Goal: Information Seeking & Learning: Learn about a topic

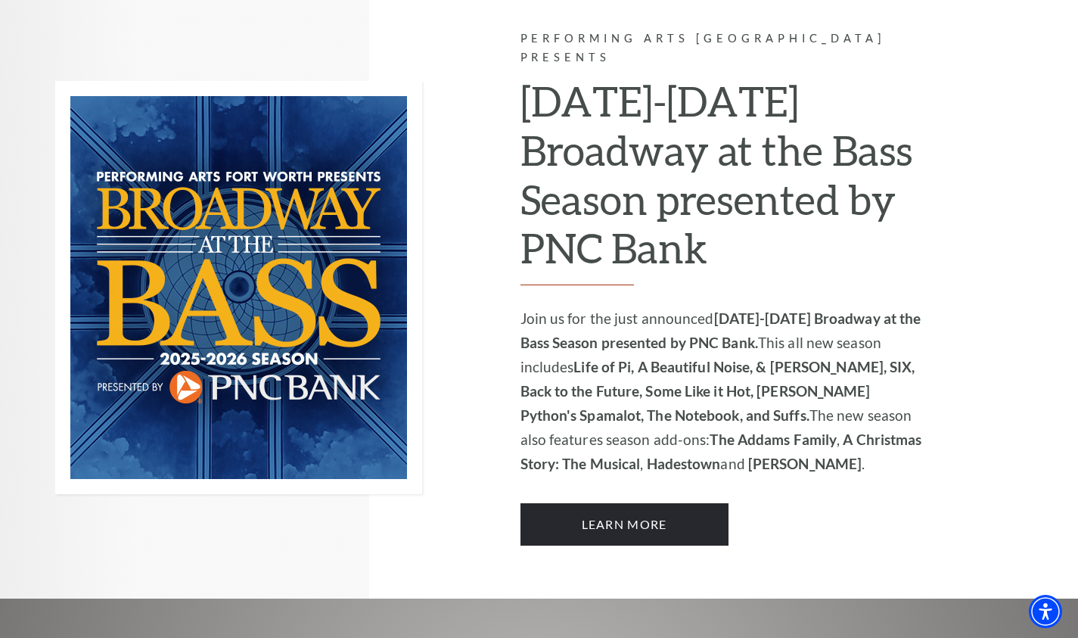
scroll to position [958, 0]
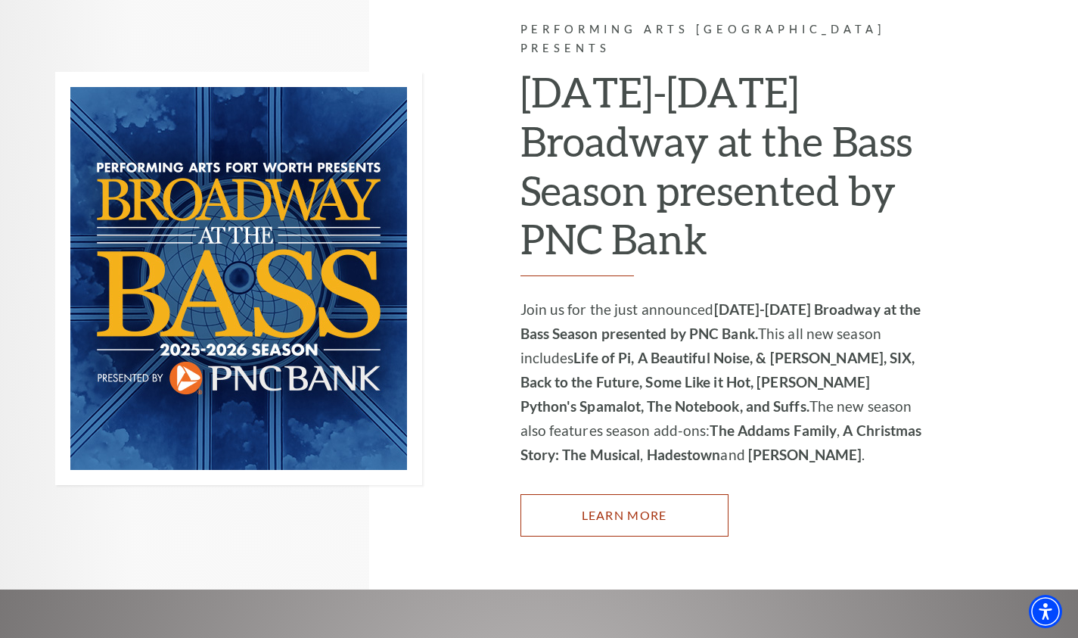
click at [619, 494] on link "Learn More" at bounding box center [625, 515] width 208 height 42
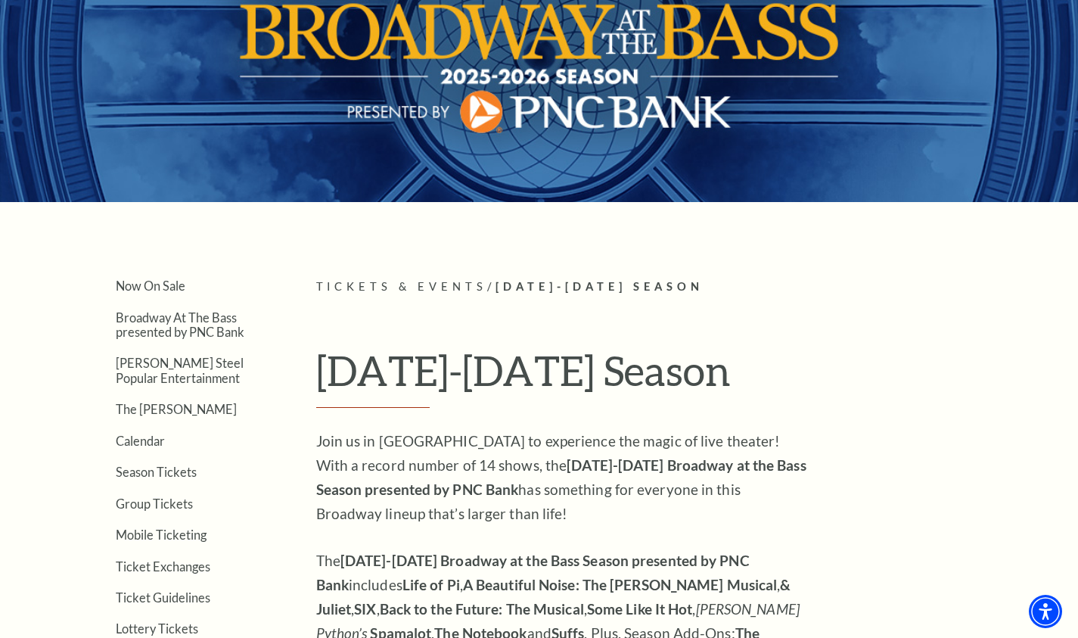
scroll to position [135, 0]
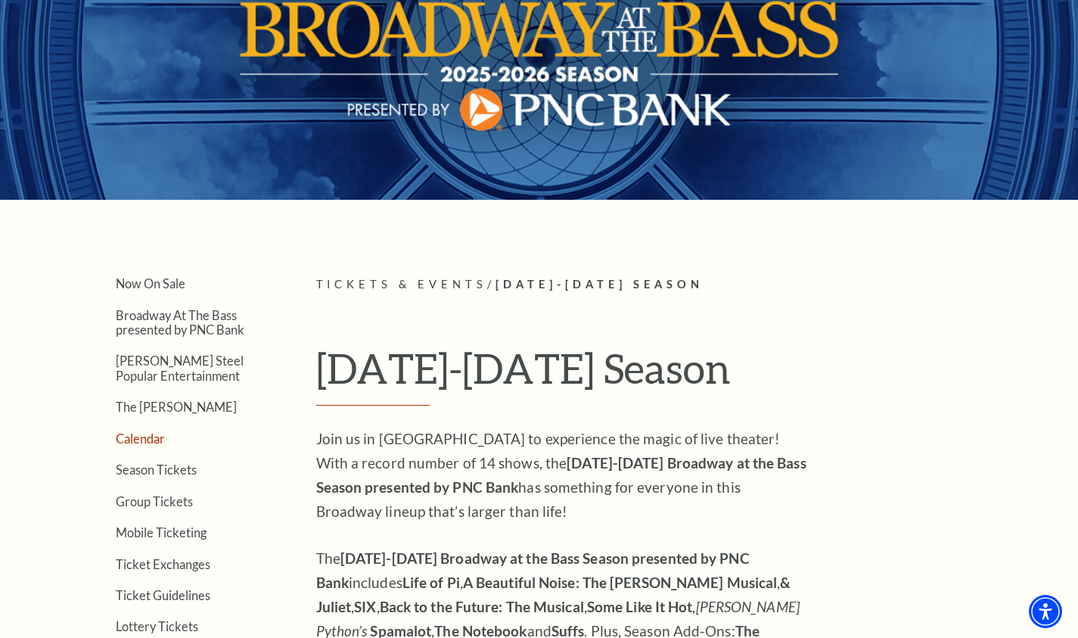
click at [143, 437] on link "Calendar" at bounding box center [140, 438] width 49 height 14
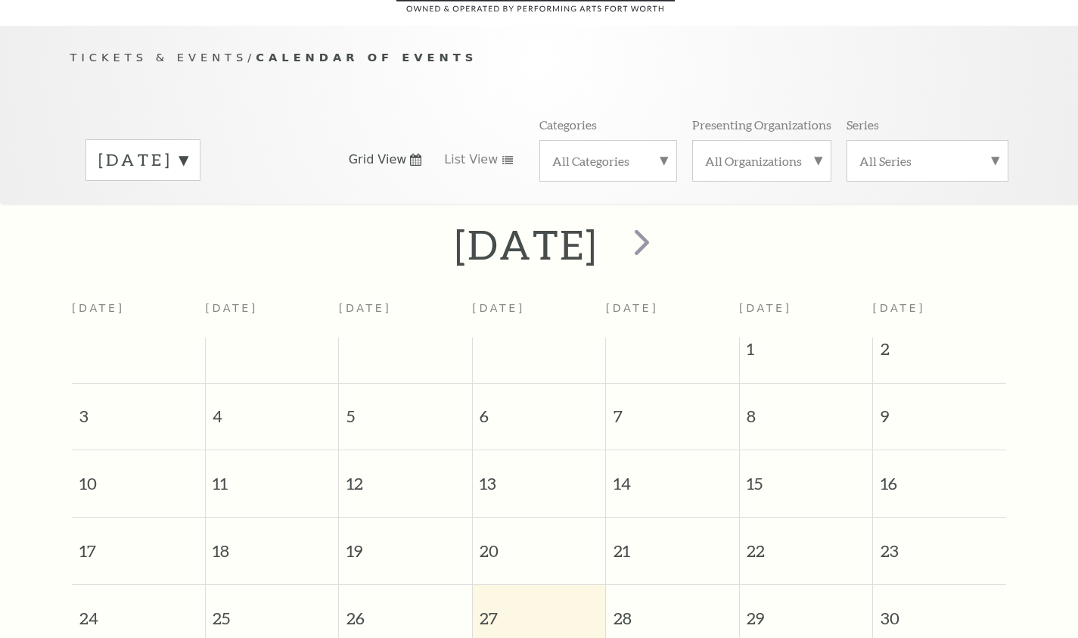
scroll to position [134, 0]
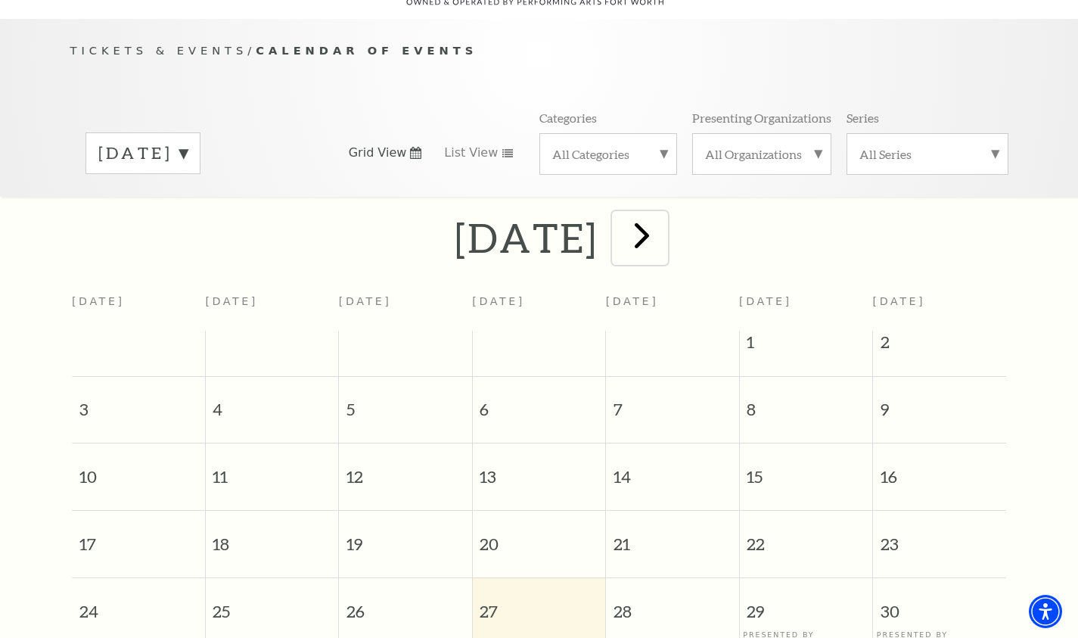
click at [664, 220] on span "next" at bounding box center [641, 234] width 43 height 43
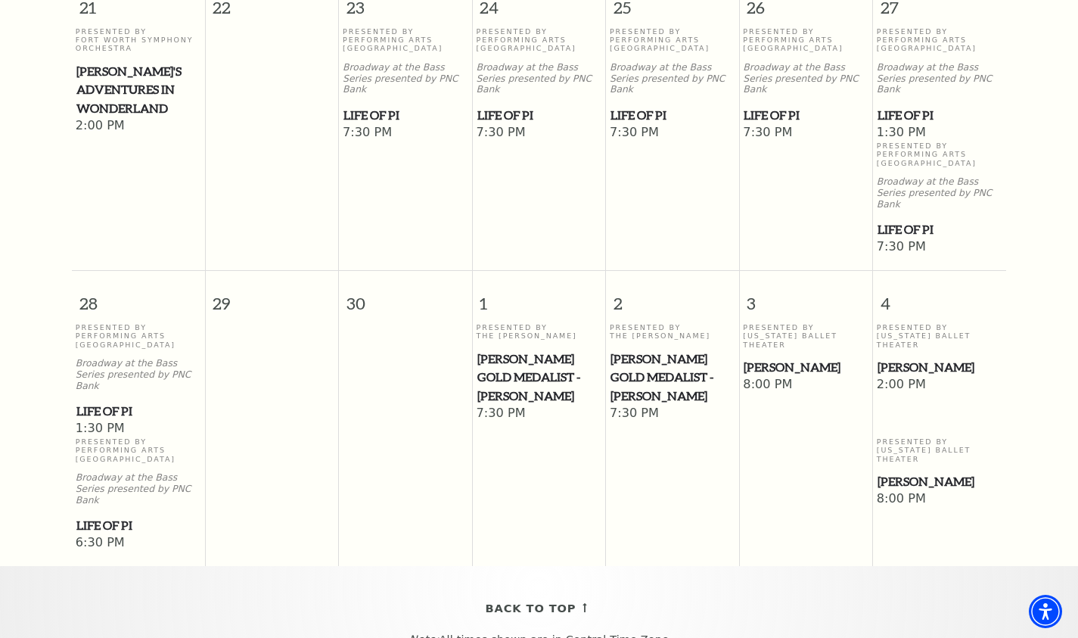
scroll to position [1094, 0]
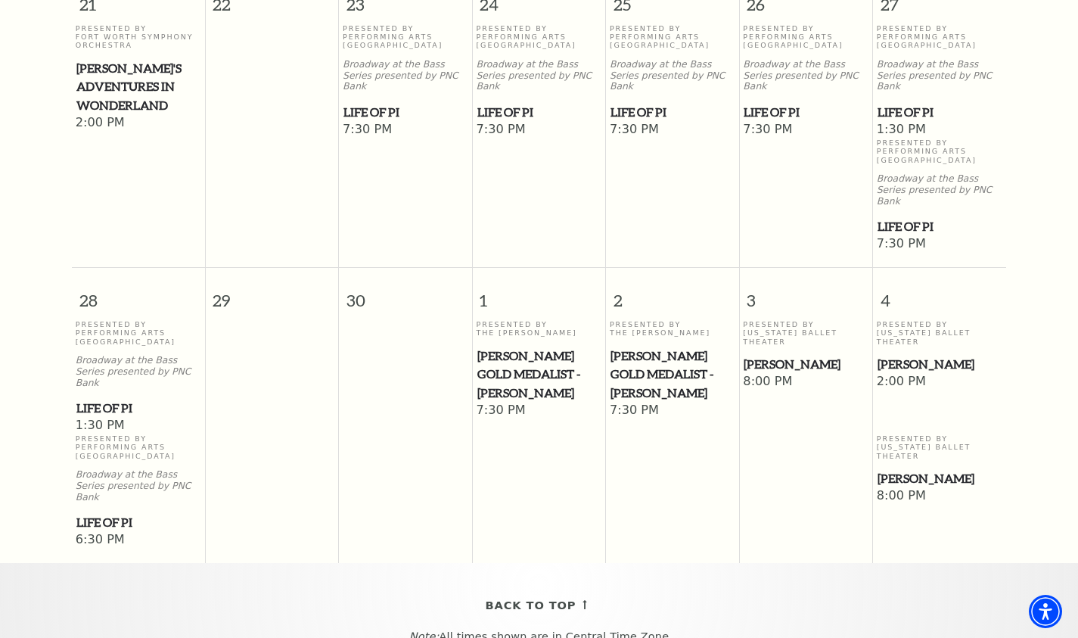
click at [895, 355] on span "[PERSON_NAME]" at bounding box center [940, 364] width 124 height 19
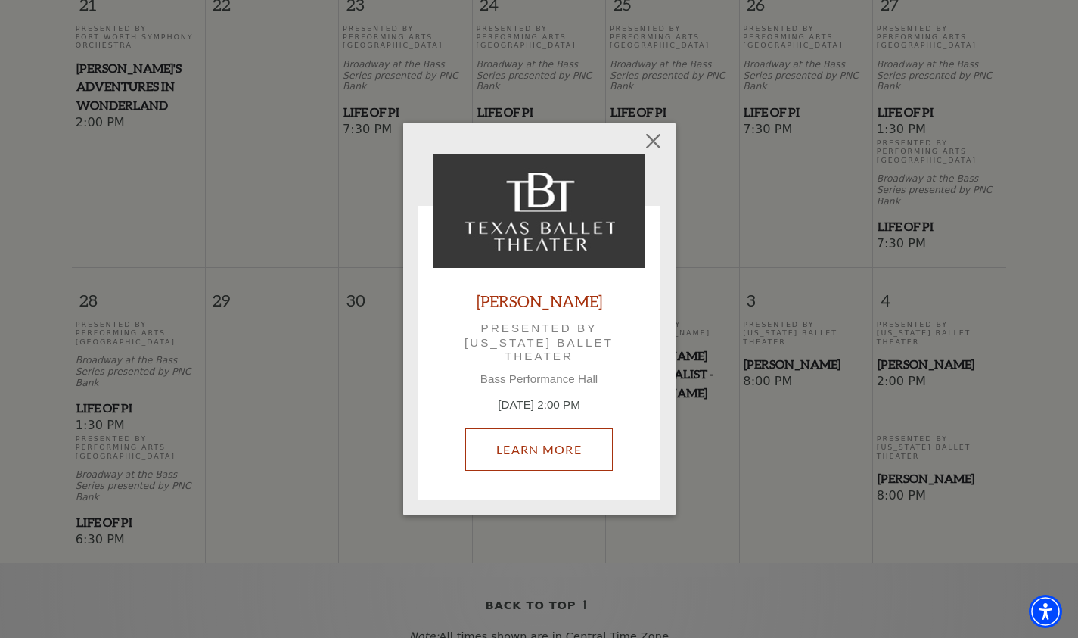
click at [548, 446] on link "Learn More" at bounding box center [539, 449] width 148 height 42
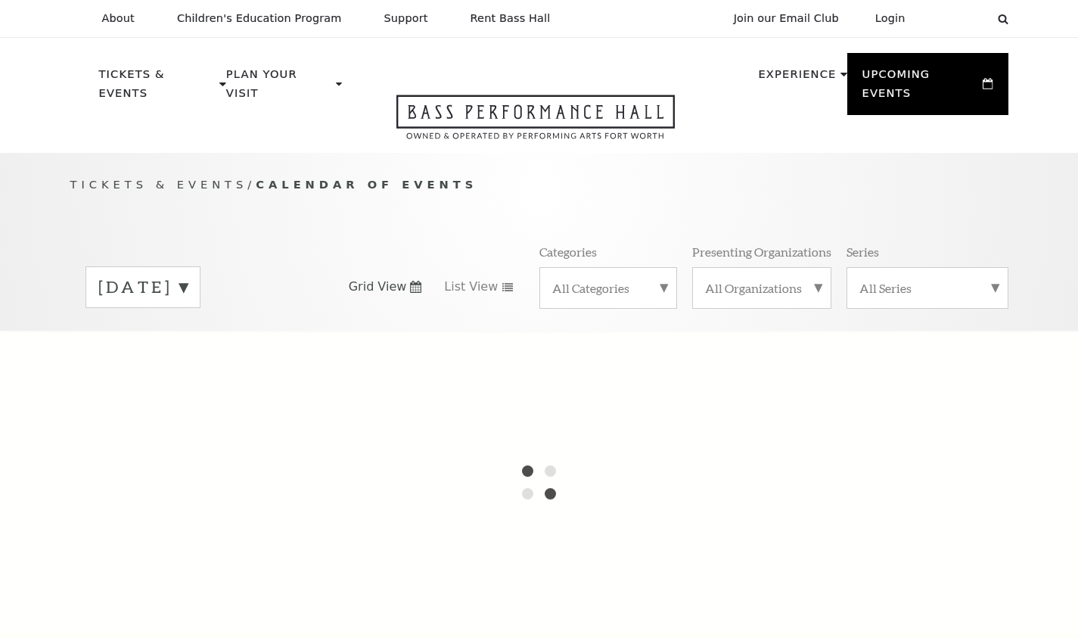
scroll to position [49, 0]
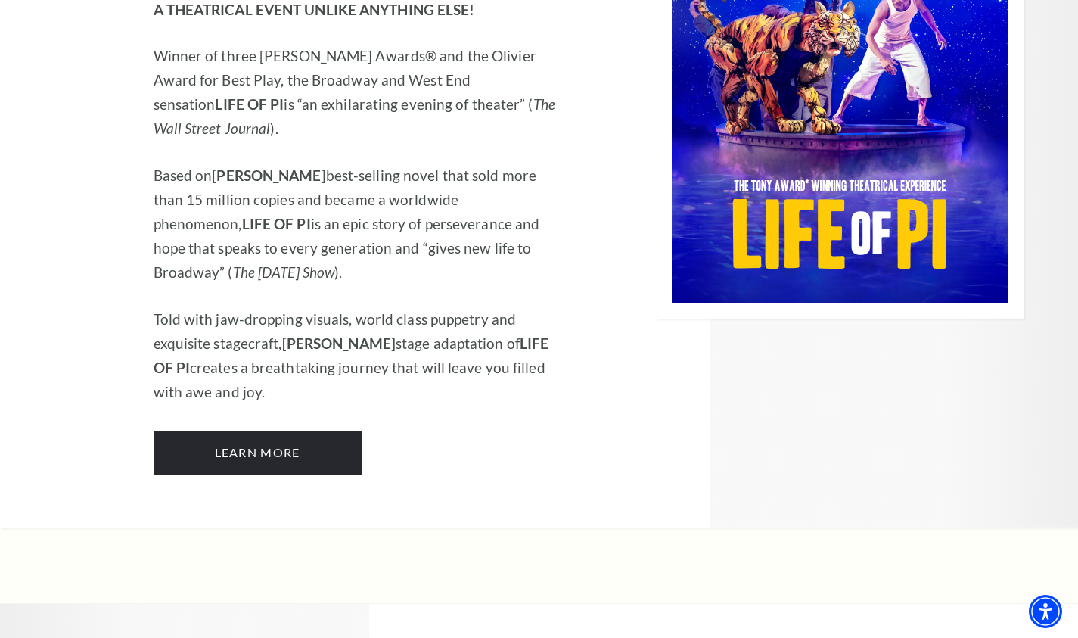
scroll to position [2145, 0]
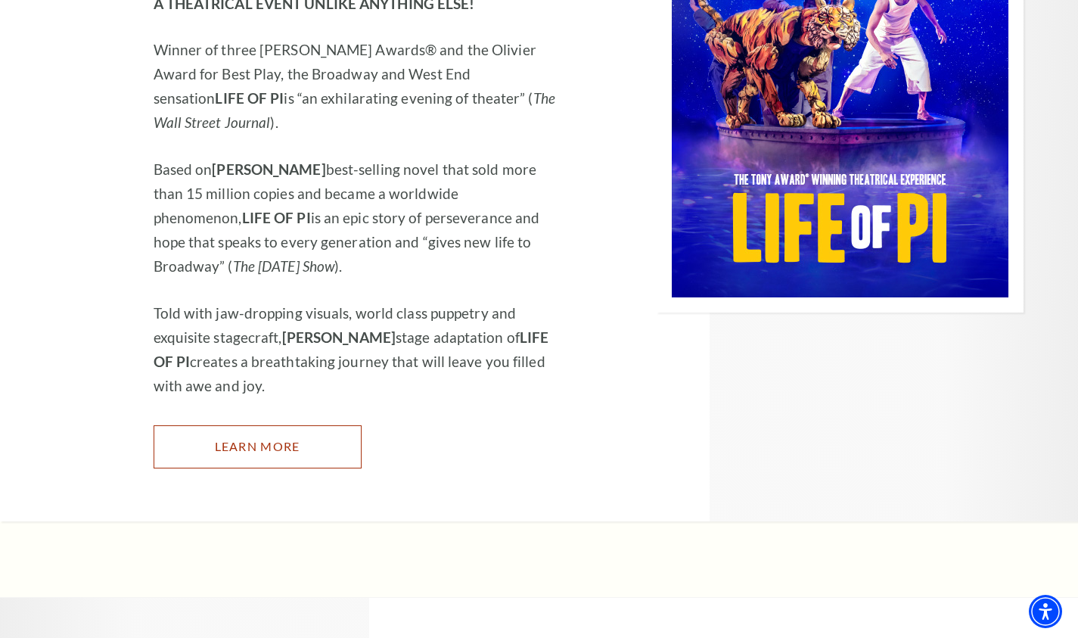
drag, startPoint x: 240, startPoint y: 336, endPoint x: 189, endPoint y: 307, distance: 58.3
click at [240, 425] on link "Learn More" at bounding box center [258, 446] width 208 height 42
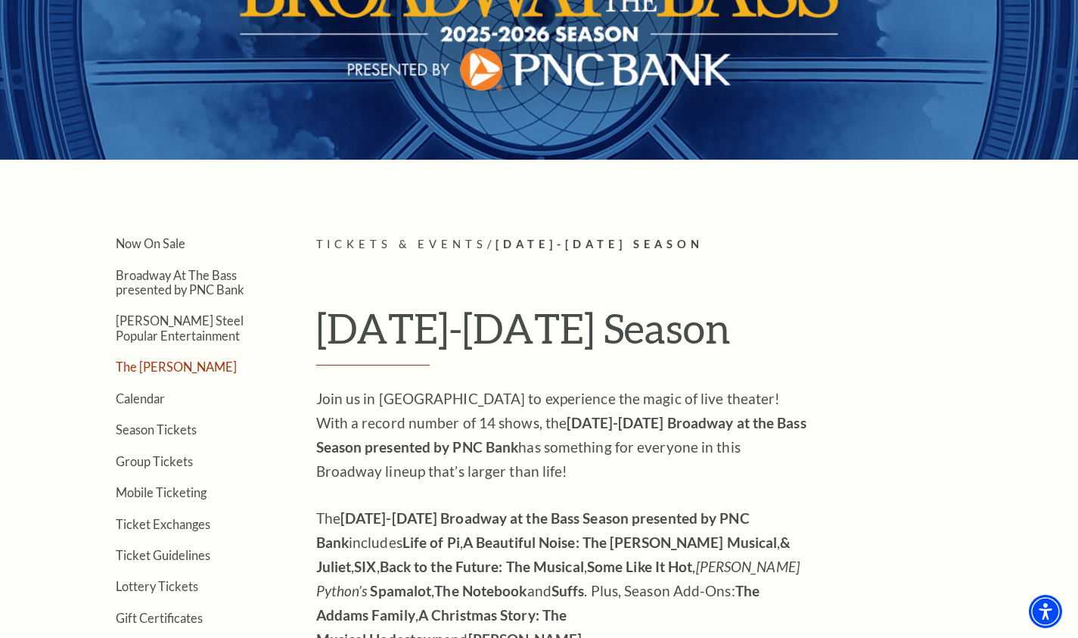
scroll to position [197, 0]
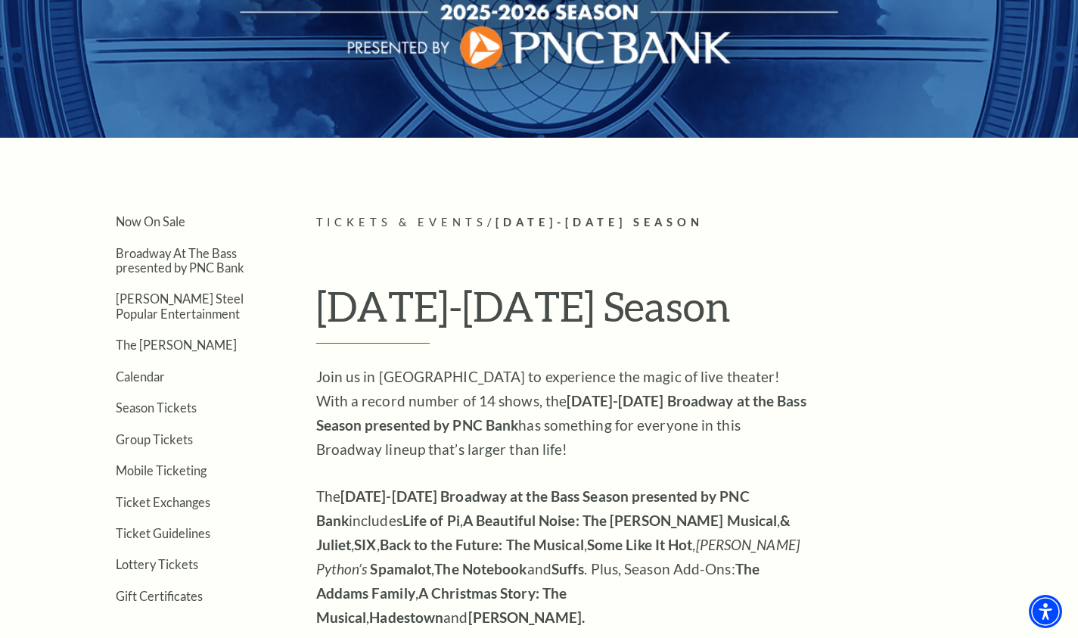
drag, startPoint x: 147, startPoint y: 376, endPoint x: 159, endPoint y: 367, distance: 15.1
click at [147, 376] on link "Calendar" at bounding box center [140, 376] width 49 height 14
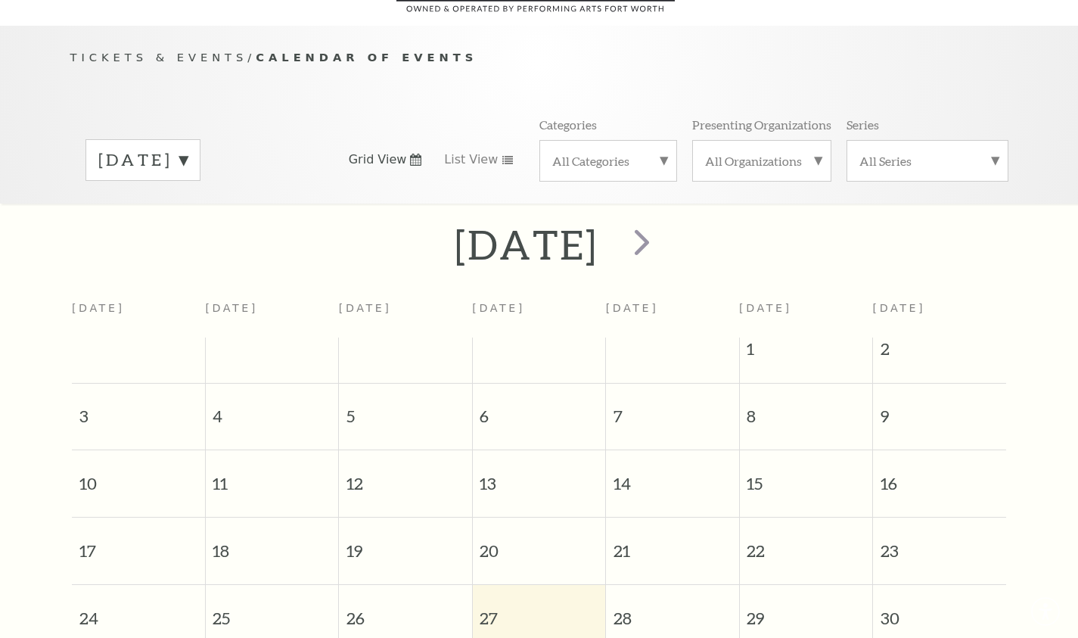
scroll to position [134, 0]
